Goal: Task Accomplishment & Management: Manage account settings

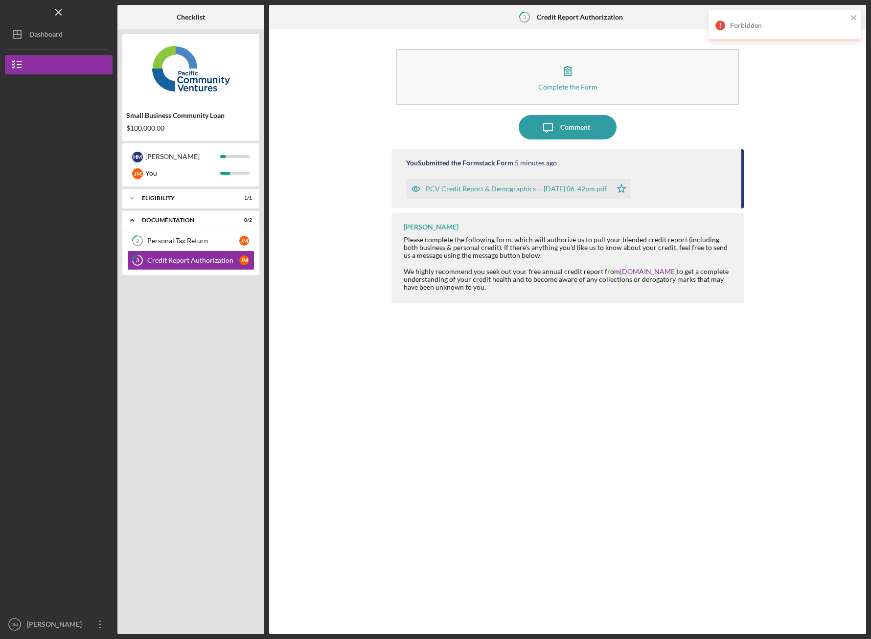
click at [857, 20] on div "Forbidden" at bounding box center [784, 25] width 153 height 31
click at [230, 172] on div at bounding box center [234, 173] width 29 height 3
click at [238, 175] on div "[PERSON_NAME] You" at bounding box center [190, 173] width 127 height 17
click at [241, 198] on div "Eligibility" at bounding box center [194, 198] width 105 height 6
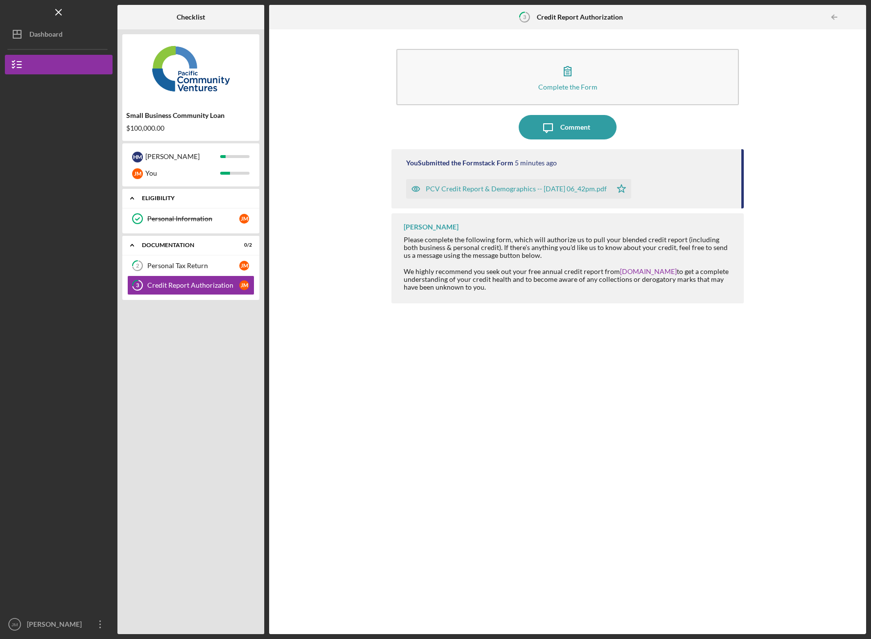
click at [241, 198] on div "Eligibility" at bounding box center [194, 198] width 105 height 6
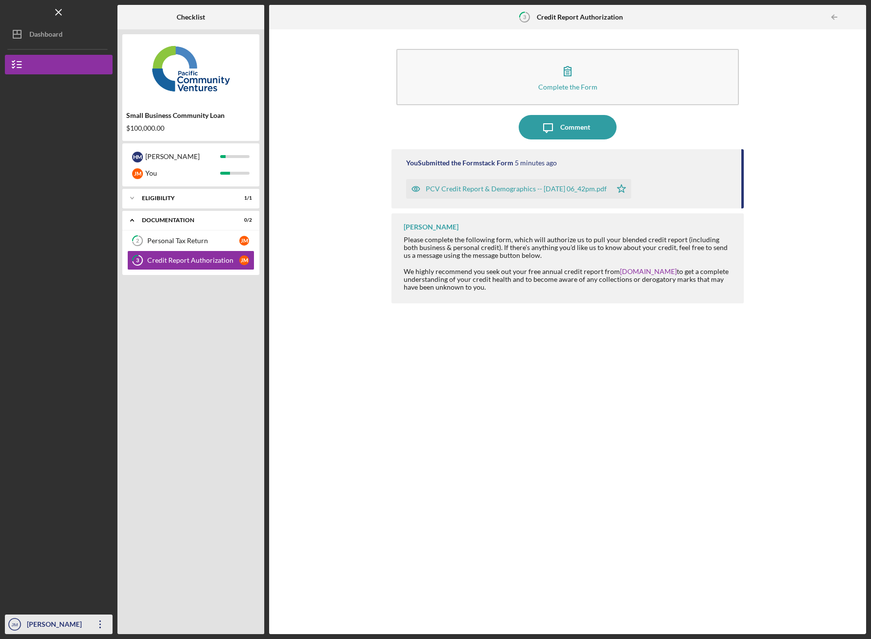
click at [100, 623] on icon "button" at bounding box center [99, 624] width 1 height 8
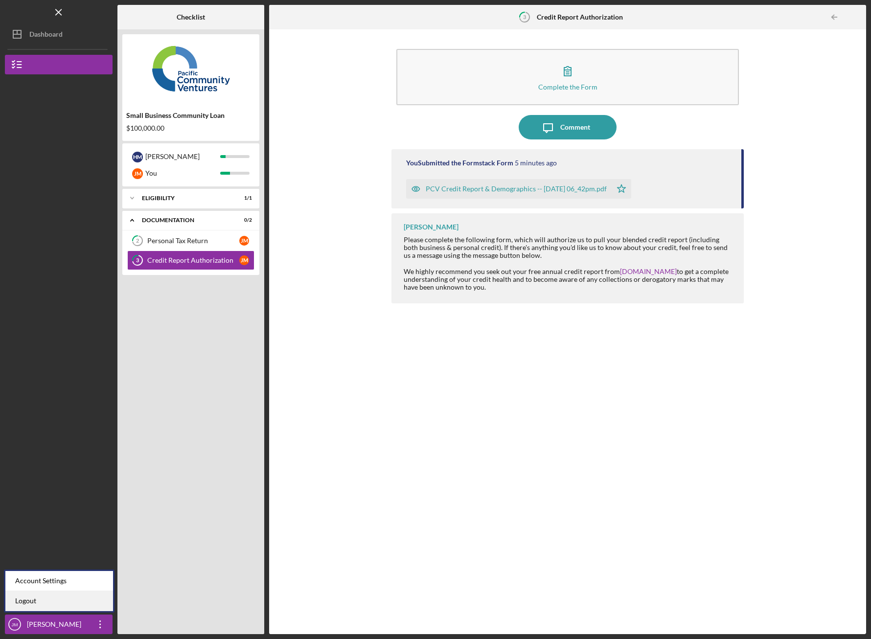
click at [96, 599] on link "Logout" at bounding box center [59, 601] width 108 height 20
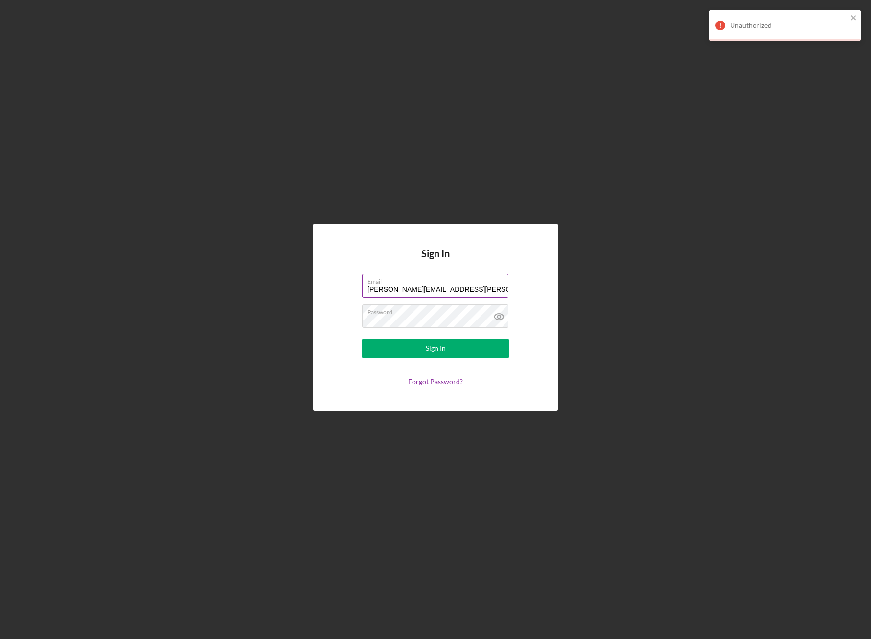
click at [466, 286] on input "[PERSON_NAME][EMAIL_ADDRESS][PERSON_NAME][PERSON_NAME][DOMAIN_NAME]" at bounding box center [435, 285] width 146 height 23
type input "[EMAIL_ADDRESS][DOMAIN_NAME]"
click at [448, 350] on button "Sign In" at bounding box center [435, 349] width 147 height 20
